Goal: Information Seeking & Learning: Learn about a topic

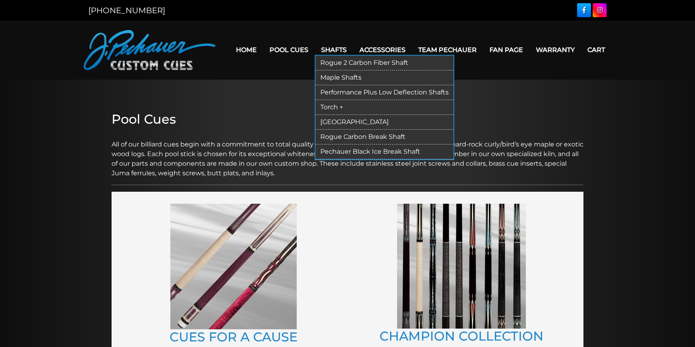
click at [346, 58] on link "Rogue 2 Carbon Fiber Shaft" at bounding box center [385, 63] width 138 height 15
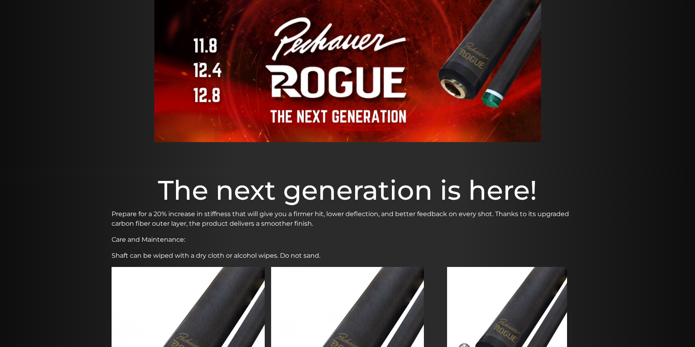
scroll to position [144, 0]
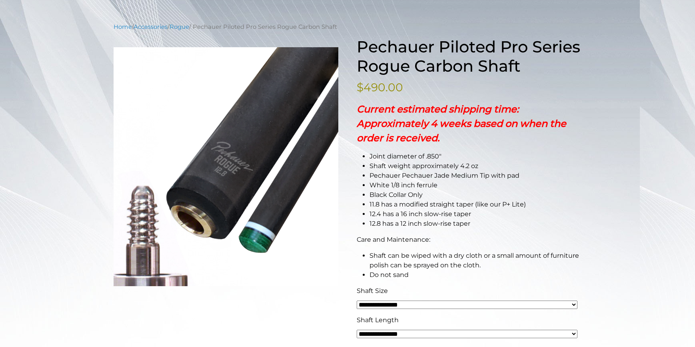
scroll to position [6, 0]
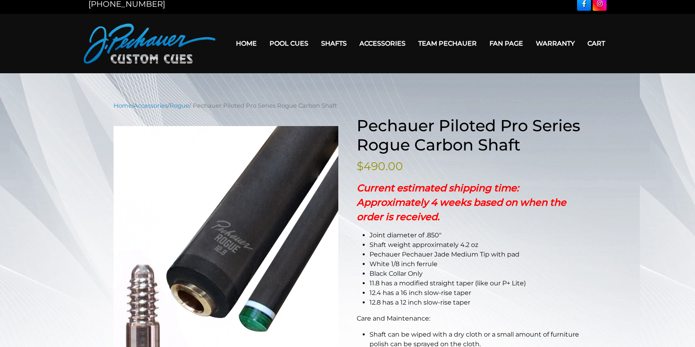
click at [255, 105] on nav "Home / Accessories / Rogue / Pechauer Piloted Pro Series Rogue Carbon Shaft" at bounding box center [348, 105] width 468 height 9
click at [186, 105] on link "Rogue" at bounding box center [180, 105] width 20 height 7
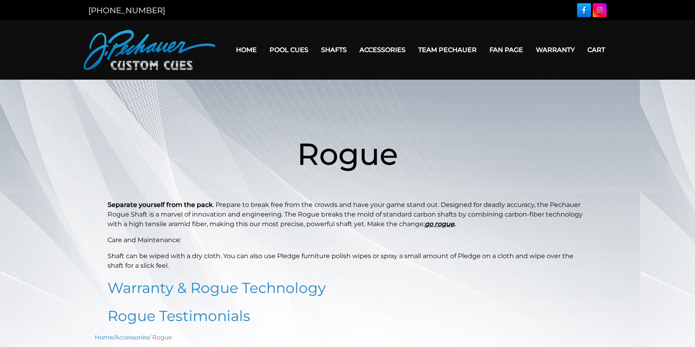
click at [520, 114] on h1 "Rogue" at bounding box center [348, 154] width 480 height 92
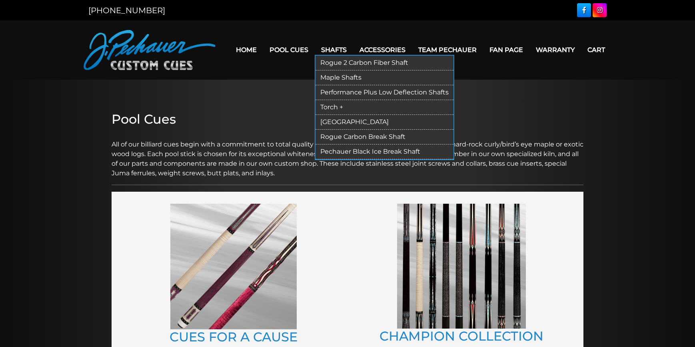
click at [337, 58] on link "Rogue 2 Carbon Fiber Shaft" at bounding box center [385, 63] width 138 height 15
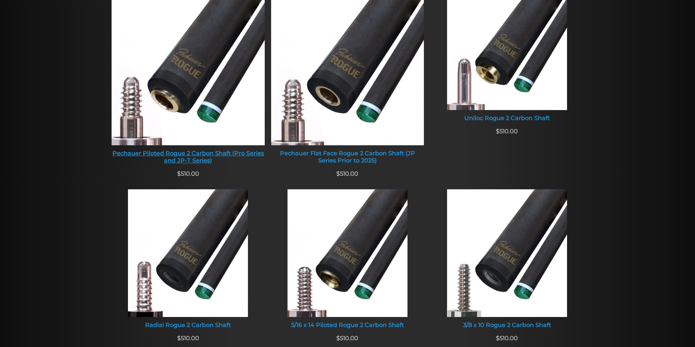
scroll to position [347, 0]
